Goal: Task Accomplishment & Management: Manage account settings

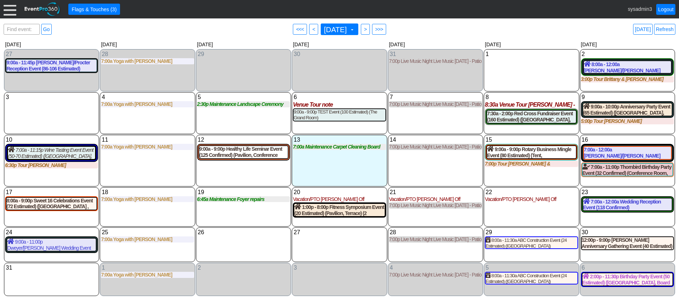
click at [8, 4] on div at bounding box center [10, 9] width 13 height 13
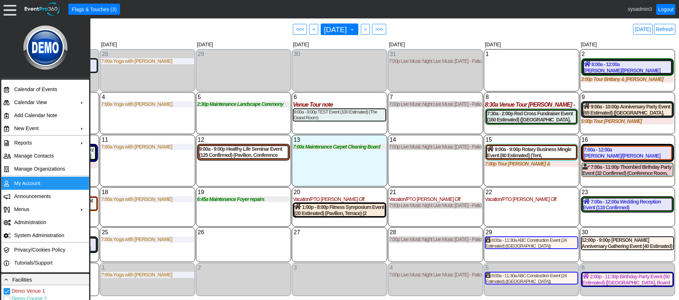
click at [30, 184] on td "My Account" at bounding box center [43, 183] width 65 height 13
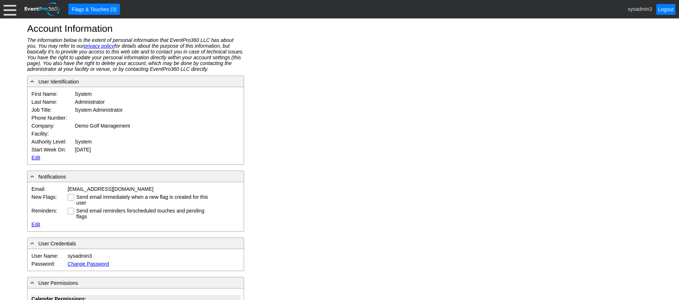
click at [35, 158] on link "Edit" at bounding box center [35, 158] width 9 height 6
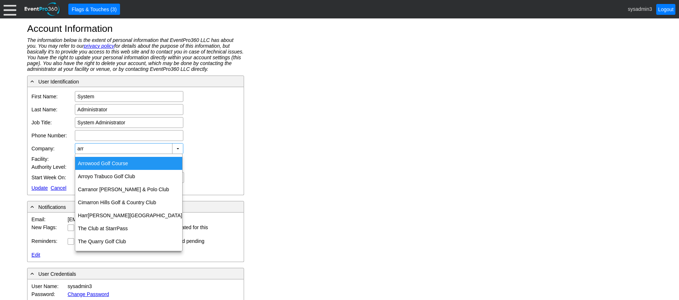
click at [116, 163] on div "Arr owood Golf Course" at bounding box center [128, 163] width 107 height 13
type input "Arrowood Golf Course"
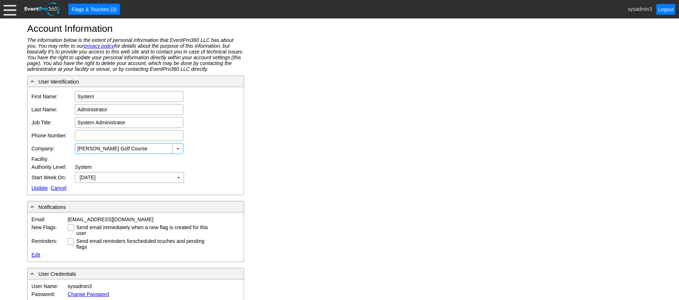
click at [40, 184] on td "Edit Update Cancel" at bounding box center [120, 188] width 181 height 8
click at [39, 186] on link "Update" at bounding box center [39, 188] width 16 height 6
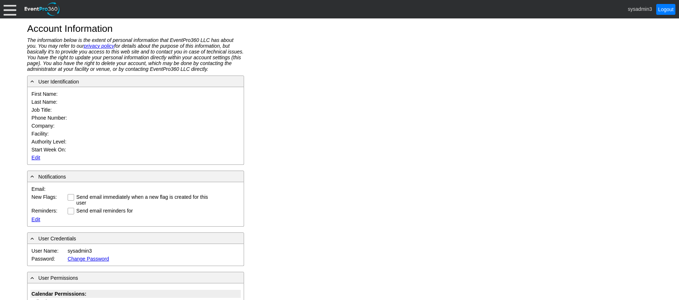
click at [14, 11] on div at bounding box center [10, 9] width 13 height 13
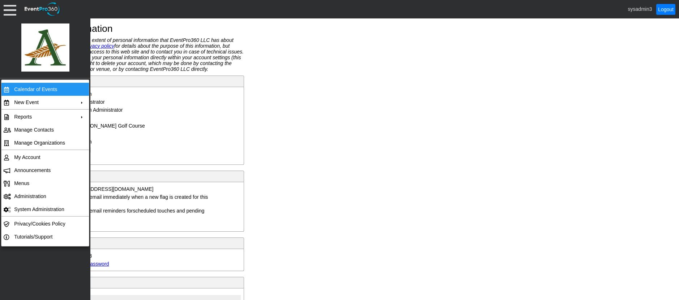
click at [34, 87] on td "Calendar of Events" at bounding box center [43, 89] width 65 height 13
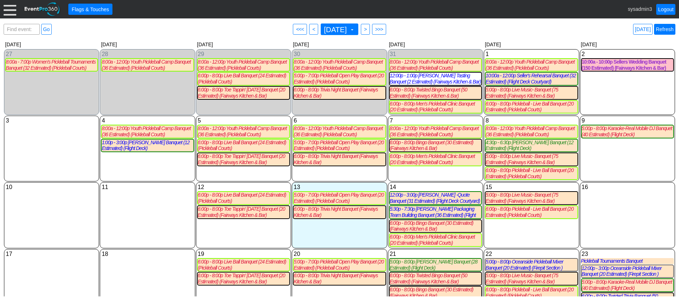
click at [668, 32] on link "Refresh" at bounding box center [664, 29] width 21 height 11
click at [665, 30] on link "Refresh" at bounding box center [664, 29] width 21 height 11
click at [622, 70] on div "10:00a - 10:00p Sellers Wedding Banquet (150 Estimated) (Fairways Kitchen & Bar)" at bounding box center [628, 65] width 92 height 12
click at [7, 15] on div at bounding box center [10, 9] width 13 height 13
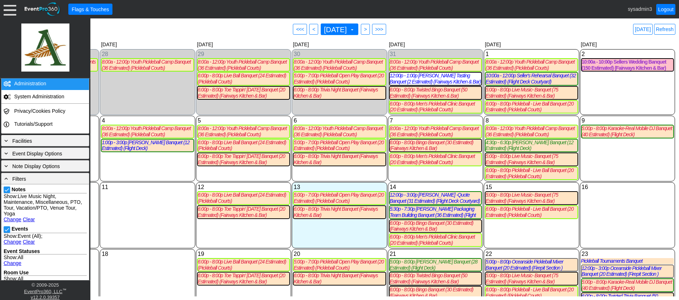
scroll to position [145, 0]
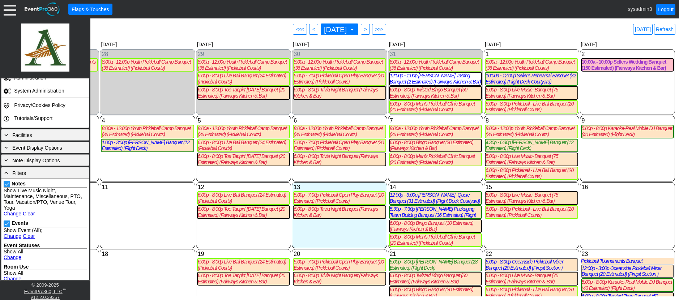
click at [29, 235] on link "Clear" at bounding box center [29, 236] width 12 height 6
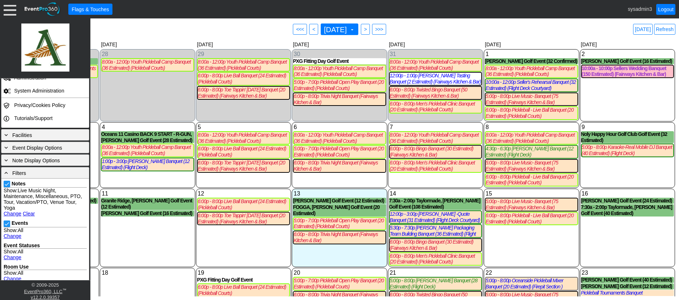
click at [609, 94] on div "2 Saturday Scott Langford Golf Event (16 Estimated) Scott Langford Booked Golf …" at bounding box center [627, 85] width 95 height 72
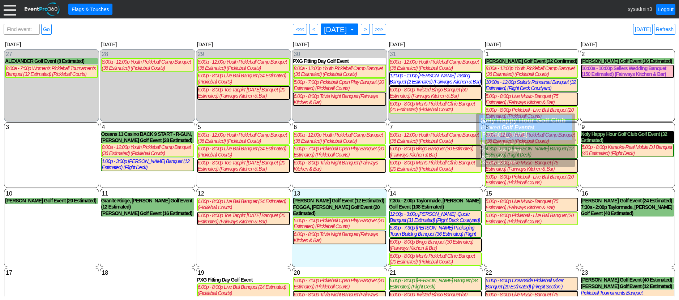
click at [608, 138] on div "Noly Happy Hour Golf Club Golf Event (32 Estimated)" at bounding box center [627, 137] width 93 height 12
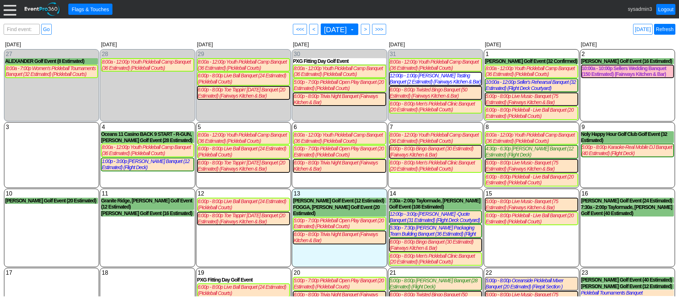
click at [668, 27] on link "Refresh" at bounding box center [664, 29] width 21 height 11
click at [7, 7] on div at bounding box center [10, 9] width 13 height 13
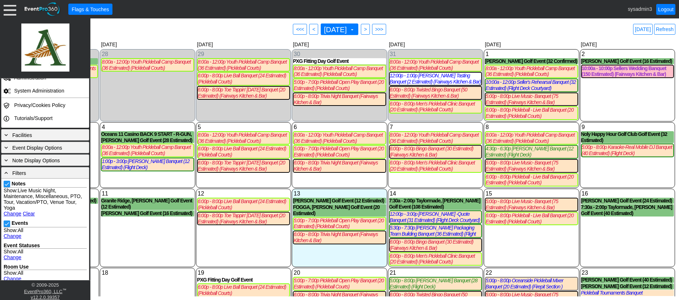
scroll to position [36, 0]
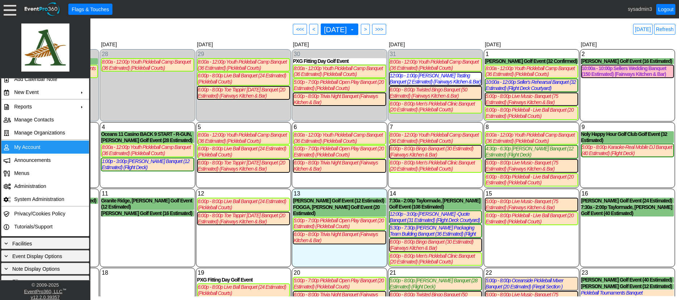
click at [37, 144] on td "My Account" at bounding box center [43, 147] width 65 height 13
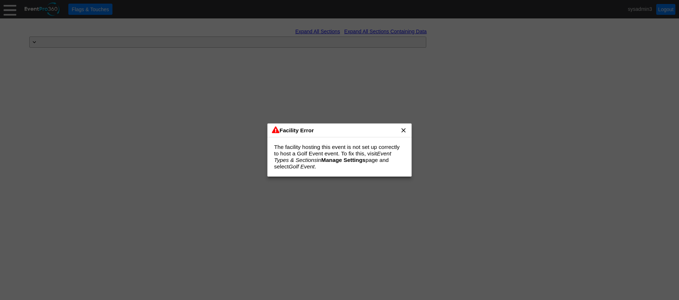
click at [404, 130] on span "x" at bounding box center [403, 130] width 7 height 7
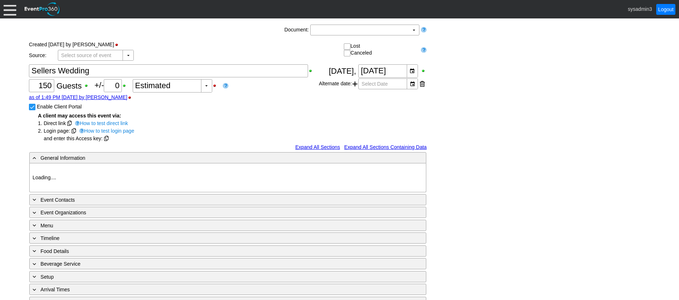
type input "[PERSON_NAME]"
type input "Wedding"
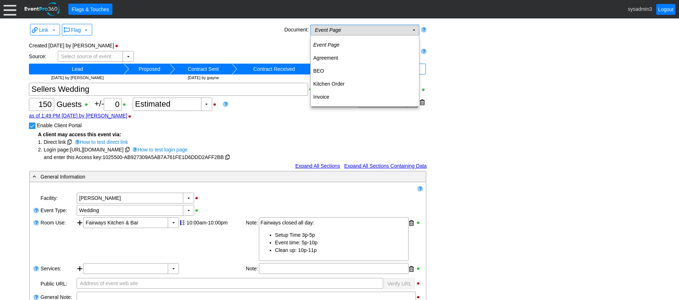
click at [399, 30] on td "Event Page Χ" at bounding box center [360, 30] width 98 height 10
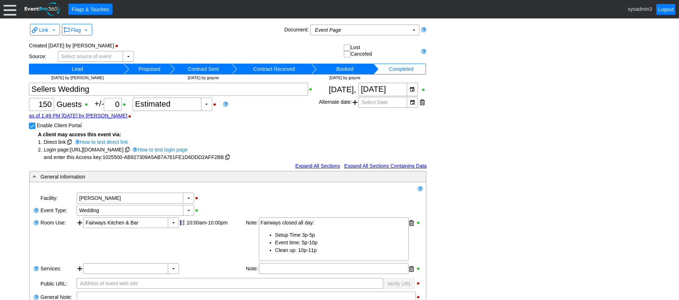
click at [505, 59] on div "Link ▼ Flag ▼ Document: Event Page Χ ▼ ● Print or PDF E-Sign ▼ Insert ▼ Save ▼ …" at bounding box center [339, 258] width 625 height 472
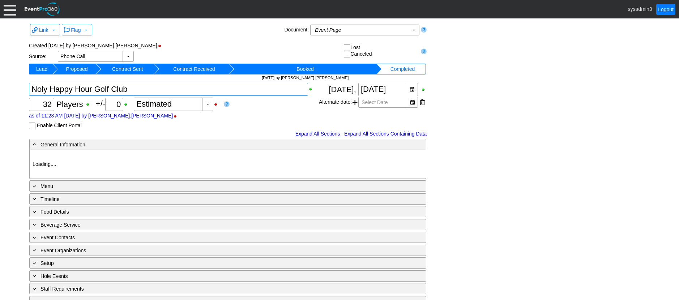
type input "[PERSON_NAME]"
type input "Golf Outing"
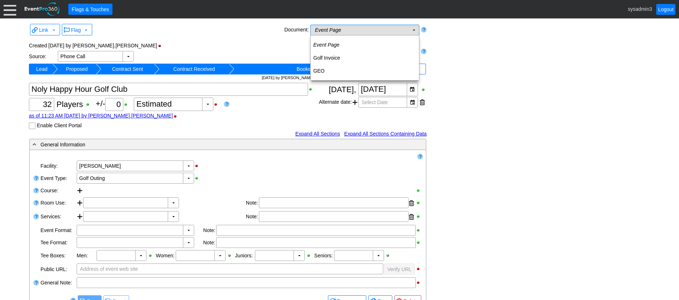
click at [381, 30] on td "Event Page Χ" at bounding box center [360, 30] width 98 height 10
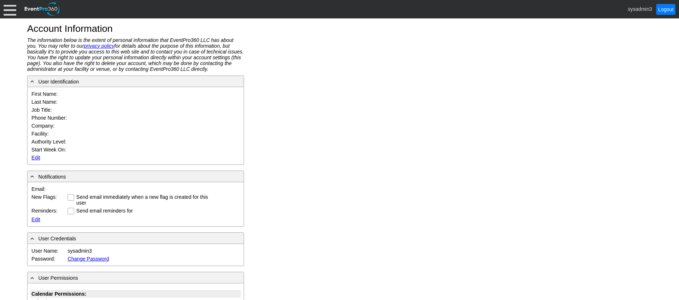
type input "System"
type input "Administrator"
type input "System Administrator"
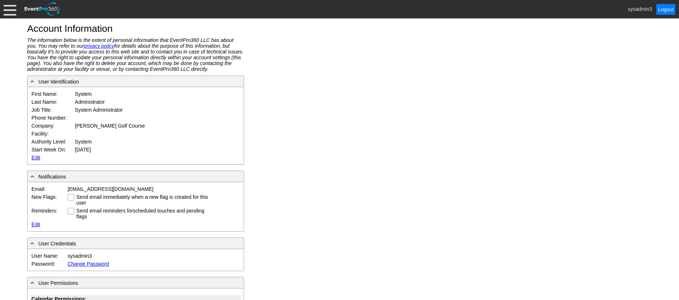
click at [33, 156] on link "Edit" at bounding box center [35, 158] width 9 height 6
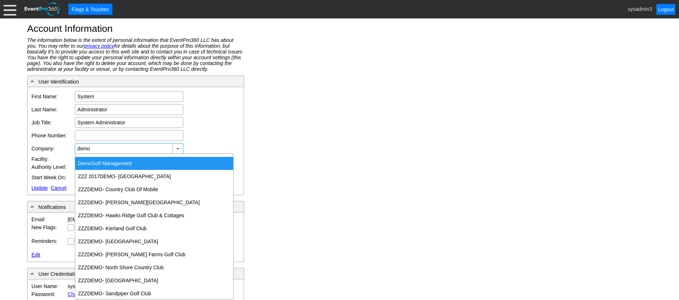
click at [123, 161] on div "Demo Golf Management" at bounding box center [154, 163] width 158 height 13
type input "Demo Golf Management"
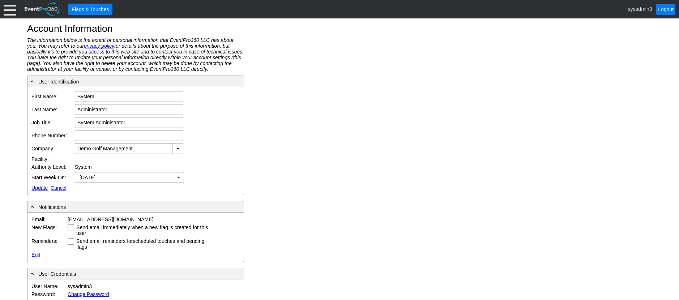
click at [37, 187] on link "Update" at bounding box center [39, 188] width 16 height 6
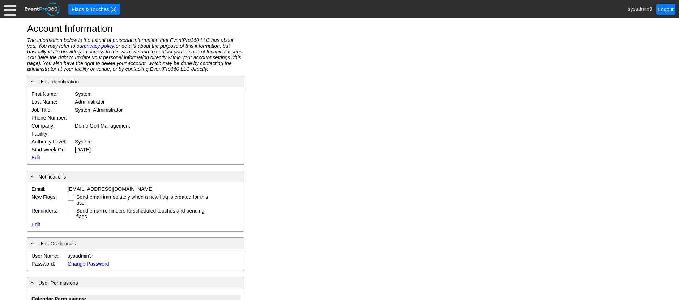
click at [5, 8] on div at bounding box center [10, 9] width 13 height 13
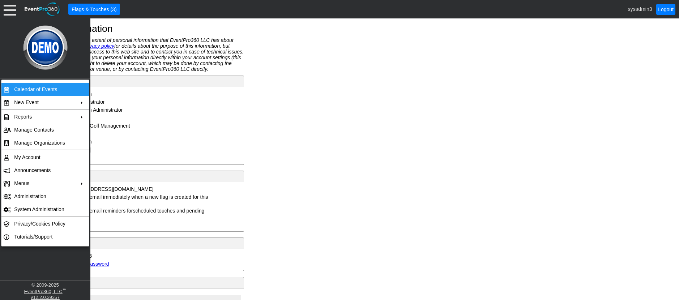
click at [35, 88] on td "Calendar of Events" at bounding box center [43, 89] width 65 height 13
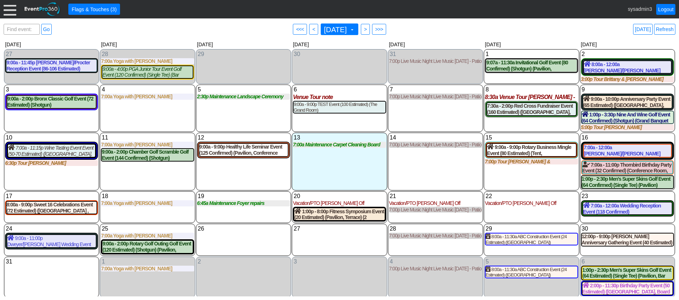
click at [8, 10] on div at bounding box center [10, 9] width 13 height 13
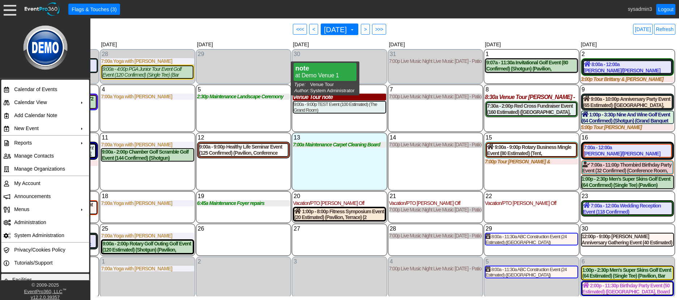
click at [313, 100] on div "Venue Tour note" at bounding box center [339, 97] width 93 height 7
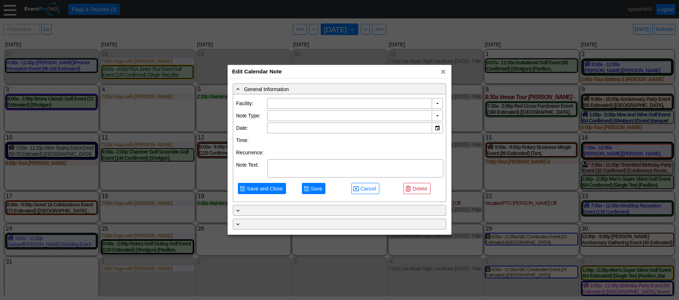
type input "Demo Venue 1"
type input "[DATE]"
type textarea "note"
type input "Venue Tour"
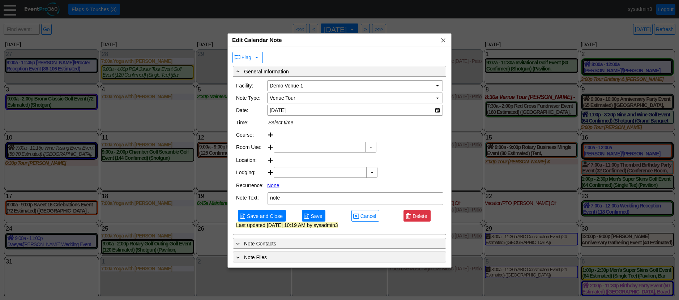
click at [424, 220] on span "Delete" at bounding box center [419, 216] width 17 height 7
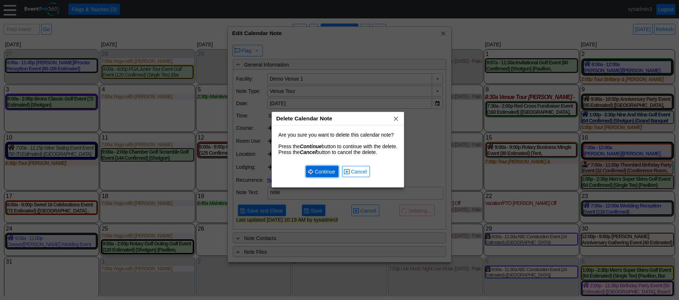
click at [325, 170] on span "Continue" at bounding box center [325, 171] width 23 height 7
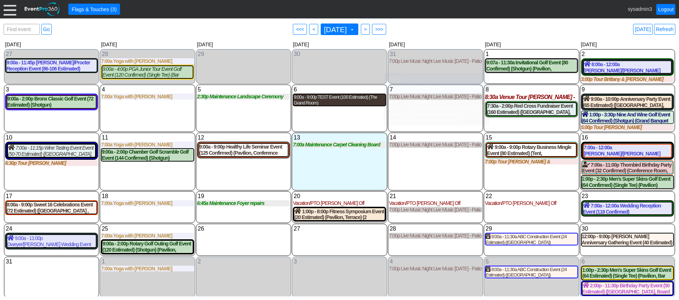
click at [347, 103] on div "9:00a - 9:00p TEST Event (100 Estimated) (The Grand Room)" at bounding box center [340, 99] width 92 height 11
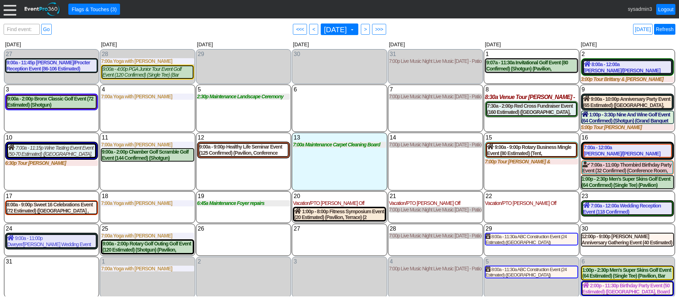
click at [668, 31] on link "Refresh" at bounding box center [664, 29] width 21 height 11
click at [668, 30] on link "Refresh" at bounding box center [664, 29] width 21 height 11
click at [670, 29] on link "Refresh" at bounding box center [664, 29] width 21 height 11
click at [667, 25] on link "Refresh" at bounding box center [664, 29] width 21 height 11
click at [10, 12] on div at bounding box center [10, 9] width 13 height 13
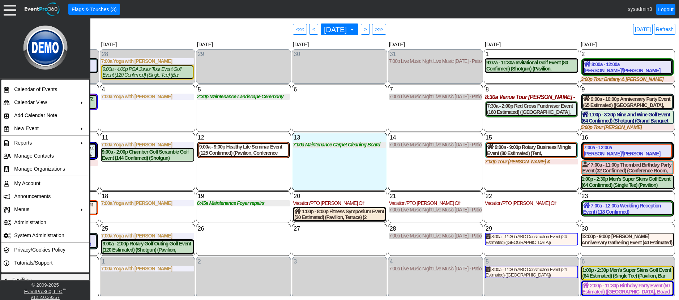
click at [420, 180] on div "14 Thursday 7:00p Live Music Night Live Music Thursday - Patio Room Live Music …" at bounding box center [435, 162] width 95 height 58
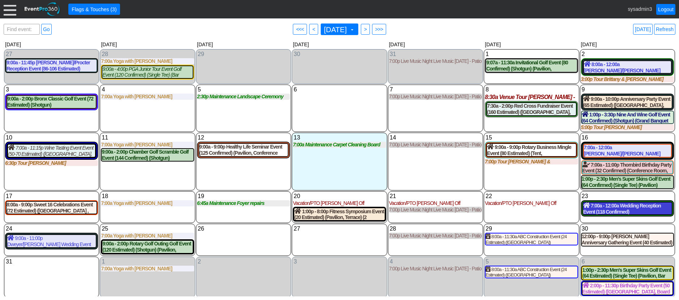
click at [617, 212] on div "7:00a - 12:00a Wedding Reception Event (118 Confirmed) (Grand Banquet Hall, Wes…" at bounding box center [628, 209] width 89 height 12
click at [665, 26] on link "Refresh" at bounding box center [664, 29] width 21 height 11
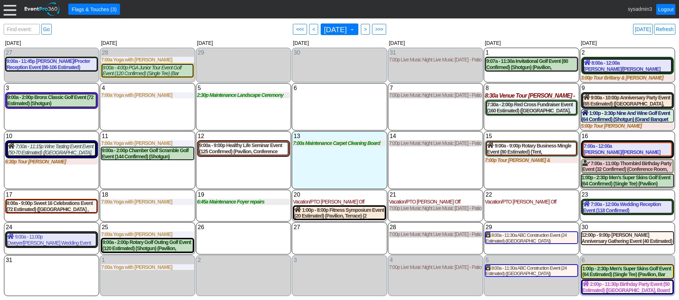
scroll to position [9, 0]
click at [8, 11] on div at bounding box center [10, 9] width 13 height 13
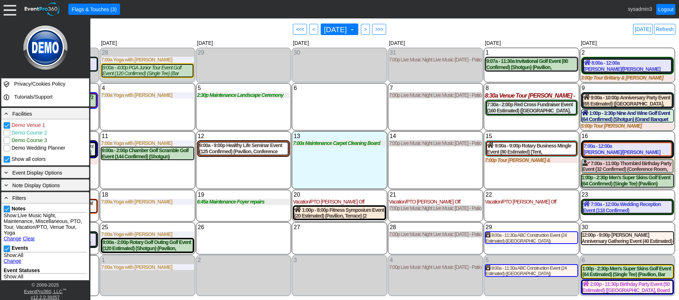
scroll to position [181, 0]
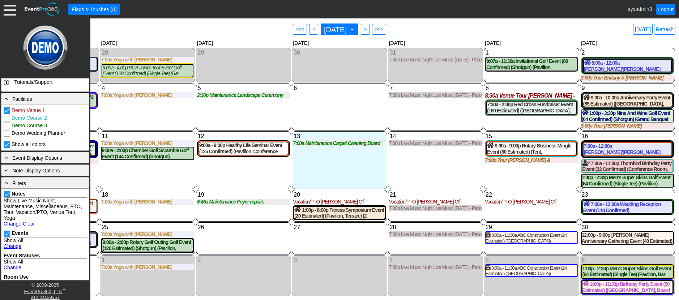
click at [13, 223] on link "Change" at bounding box center [13, 224] width 18 height 6
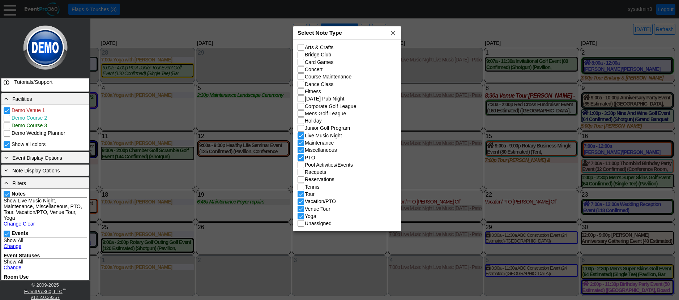
click at [352, 35] on div "Select Note Type x" at bounding box center [347, 32] width 108 height 13
click at [303, 93] on input "Fitness" at bounding box center [301, 92] width 7 height 7
checkbox input "true"
click at [302, 76] on input "Course Maintenance" at bounding box center [301, 77] width 7 height 7
checkbox input "true"
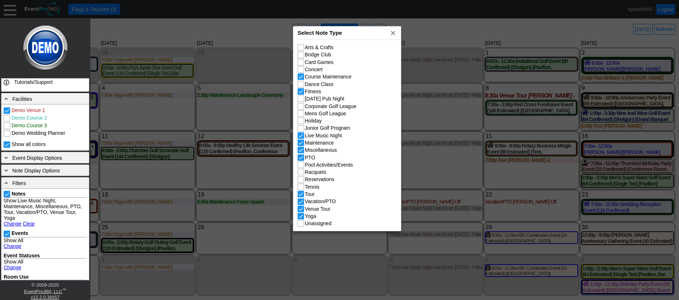
click at [302, 128] on input "Junior Golf Program" at bounding box center [301, 129] width 7 height 7
checkbox input "true"
click at [302, 173] on input "Racquets" at bounding box center [301, 172] width 7 height 7
checkbox input "true"
click at [394, 33] on span "x" at bounding box center [393, 32] width 7 height 7
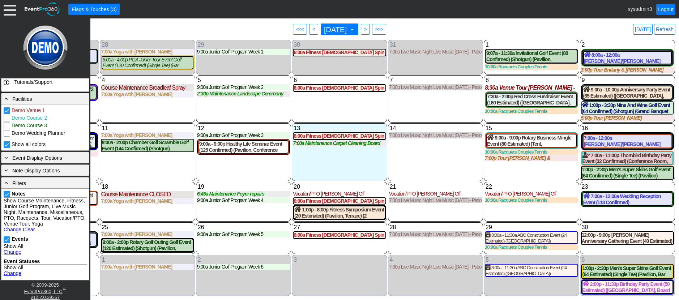
scroll to position [0, 0]
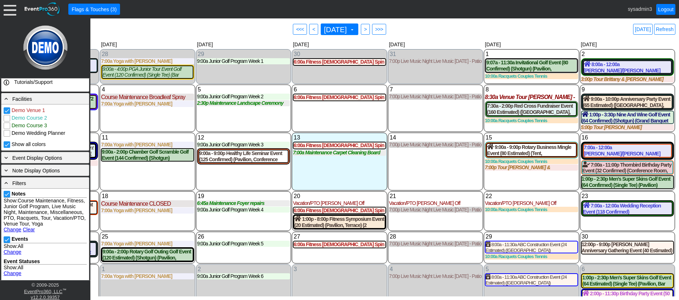
click at [12, 233] on link "Change" at bounding box center [13, 230] width 18 height 6
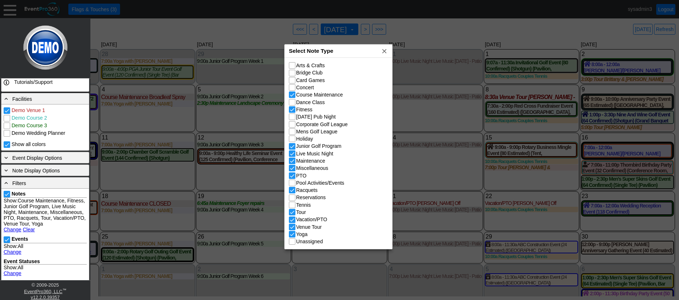
click at [358, 50] on div "Select Note Type x" at bounding box center [339, 51] width 108 height 13
click at [291, 109] on input "Fitness" at bounding box center [292, 110] width 7 height 7
checkbox input "false"
click at [384, 53] on span "x" at bounding box center [384, 50] width 7 height 7
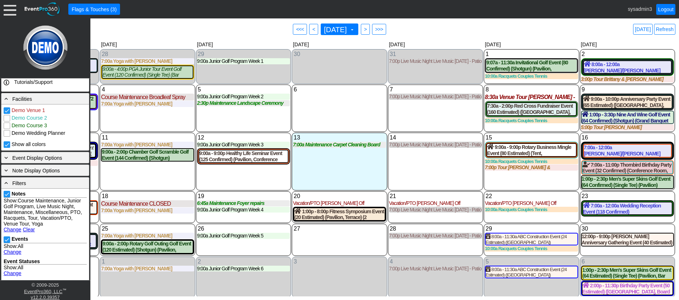
click at [416, 119] on div "7 Thursday 7:00p Live Music Night Live Music Thursday - Patio Room Live Music T…" at bounding box center [435, 108] width 95 height 47
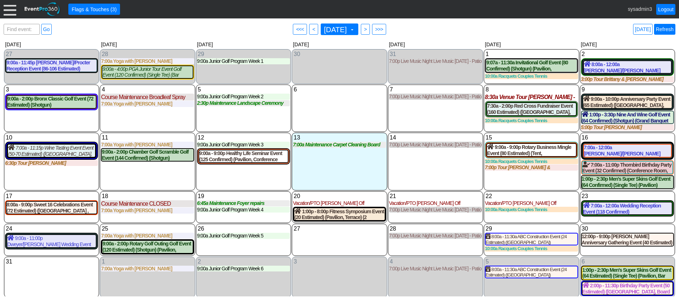
click at [669, 30] on link "Refresh" at bounding box center [664, 29] width 21 height 11
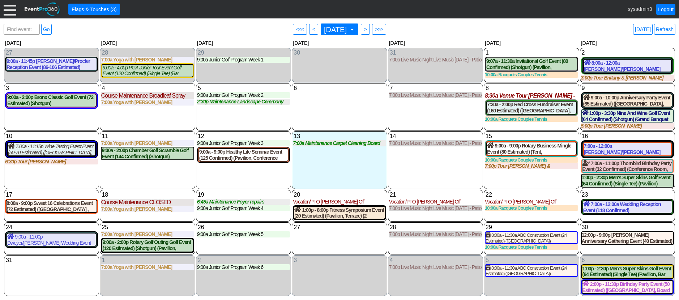
scroll to position [9, 0]
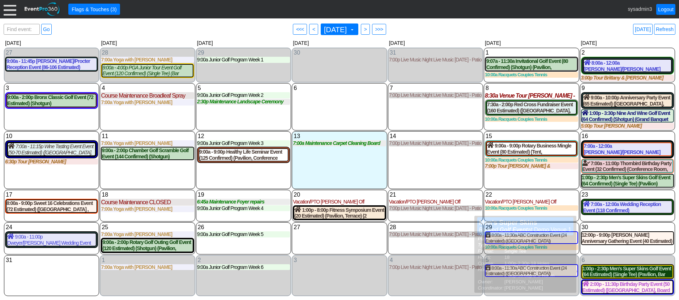
click at [609, 271] on div "1:00p - 2:30p Men's Super Skins Golf Event (64 Estimated) (Single Tee) (Pavilio…" at bounding box center [628, 272] width 90 height 12
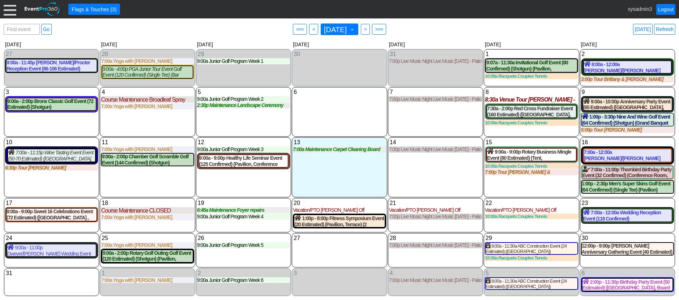
scroll to position [0, 0]
click at [70, 154] on div "7:00a - 11:15p Wine Tasting Event Event (50-70 Estimated) (The Grand Room, Oaks…" at bounding box center [51, 155] width 87 height 12
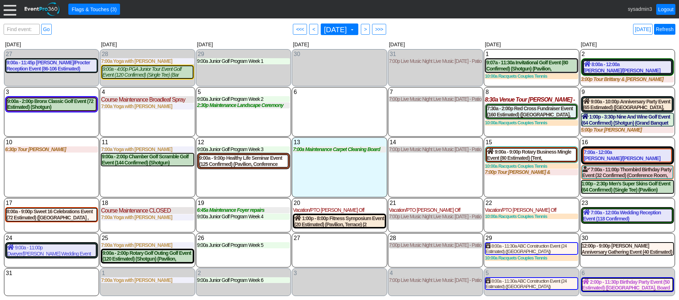
click at [667, 28] on link "Refresh" at bounding box center [664, 29] width 21 height 11
click at [665, 31] on link "Refresh" at bounding box center [664, 29] width 21 height 11
click at [677, 29] on div "Find event: enter title Go ● <<< ● < August 2025 ▼ ● > ● >>> Today Refresh ▼ ◀ …" at bounding box center [339, 159] width 679 height 282
click at [668, 29] on link "Refresh" at bounding box center [664, 29] width 21 height 11
click at [670, 9] on link "Logout" at bounding box center [666, 9] width 19 height 11
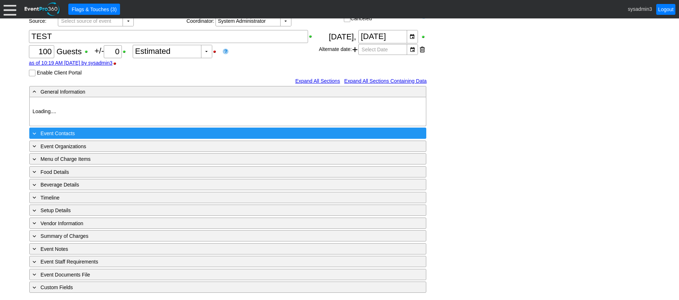
type input "Demo Venue 1"
type input "Fundraiser"
type input "1196494"
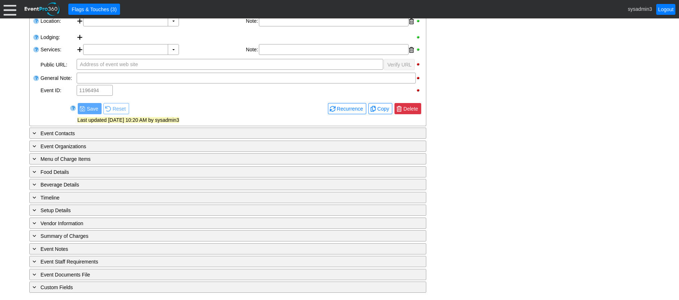
click at [409, 104] on span "● [GEOGRAPHIC_DATA]" at bounding box center [408, 108] width 27 height 11
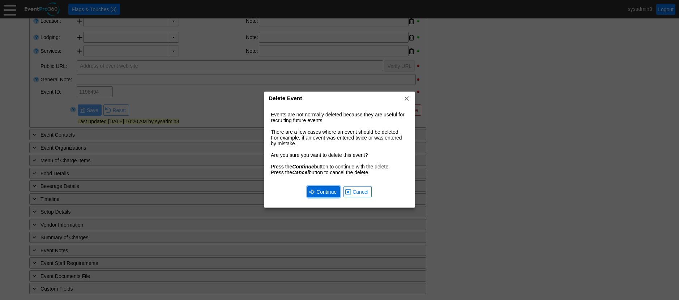
click at [328, 191] on span "Continue" at bounding box center [326, 191] width 23 height 7
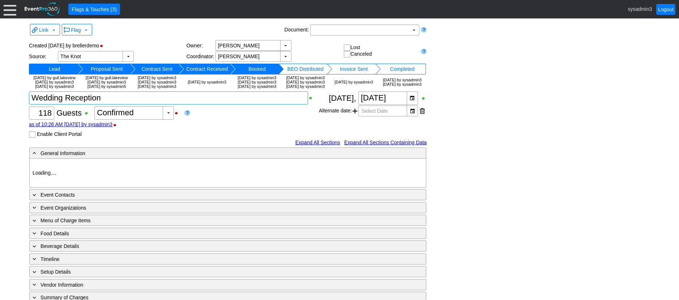
type input "Demo Venue 1"
type input "Wedding"
type input "[URL][DOMAIN_NAME]"
type input "675609"
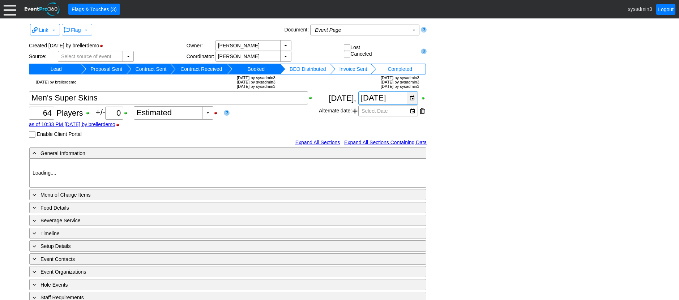
type input "Demo Venue 1"
type input "Golf Outing"
type input "Scramble"
type input "Single Tee"
type input "Blue"
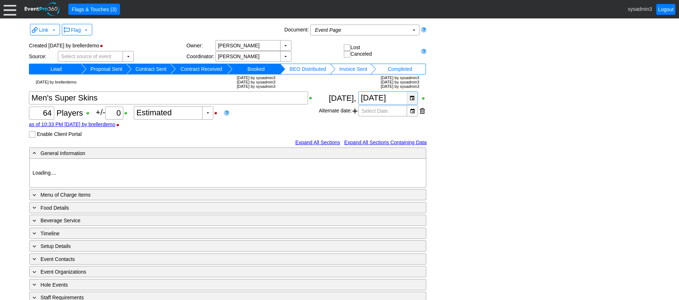
type input "614637"
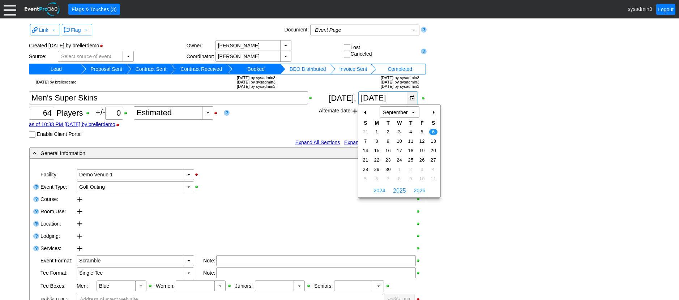
click at [413, 98] on div "▼" at bounding box center [412, 98] width 11 height 13
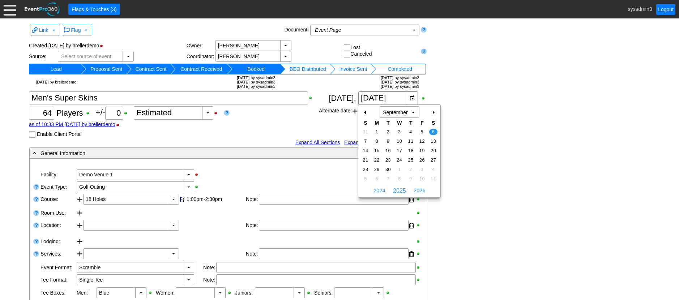
click at [434, 111] on div "+" at bounding box center [434, 112] width 12 height 12
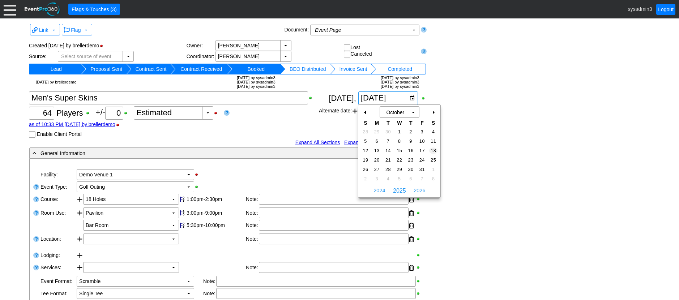
click at [435, 150] on span "18" at bounding box center [433, 151] width 8 height 7
type input "[DATE]"
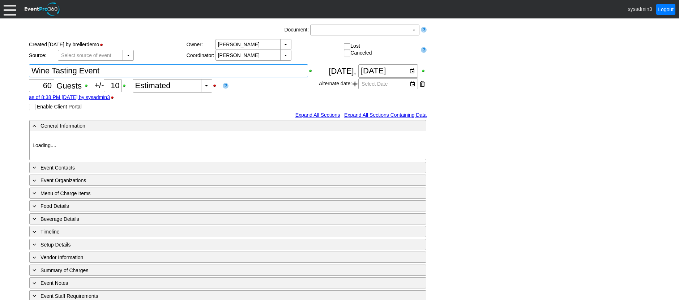
type input "Demo Venue 1"
type input "Fundraiser"
type input "393968"
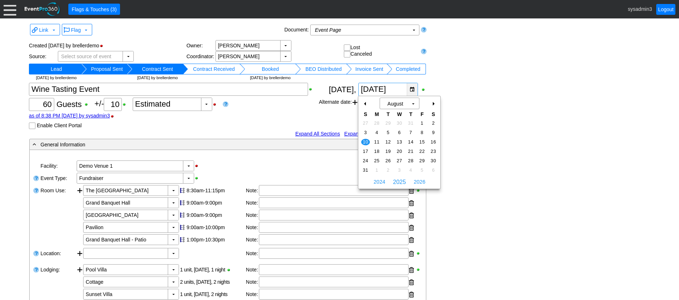
click at [410, 88] on div "▼" at bounding box center [412, 89] width 11 height 13
click at [433, 102] on div "+" at bounding box center [434, 104] width 12 height 12
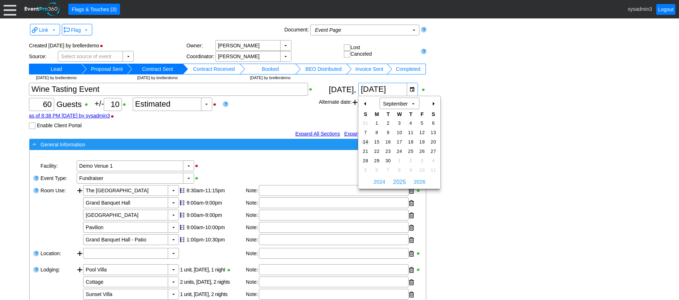
click at [367, 141] on span "14" at bounding box center [365, 142] width 8 height 7
type input "9/14/2025"
